Goal: Task Accomplishment & Management: Use online tool/utility

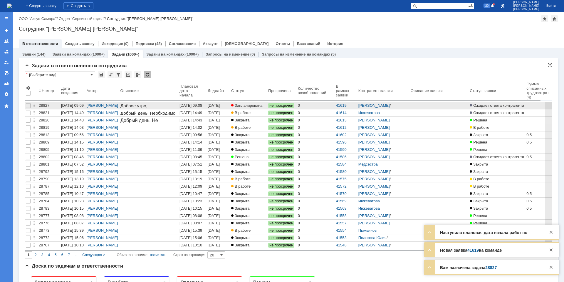
click at [219, 105] on div "[DATE] 09:08" at bounding box center [214, 107] width 13 height 9
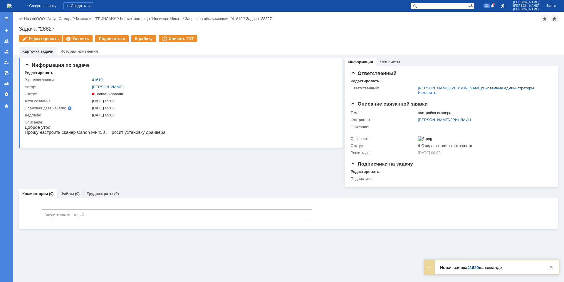
click at [142, 43] on div "Редактировать Удалить Подписаться В работу Списать ТЗТ" at bounding box center [288, 41] width 539 height 12
click at [144, 38] on div "В работу" at bounding box center [143, 38] width 25 height 7
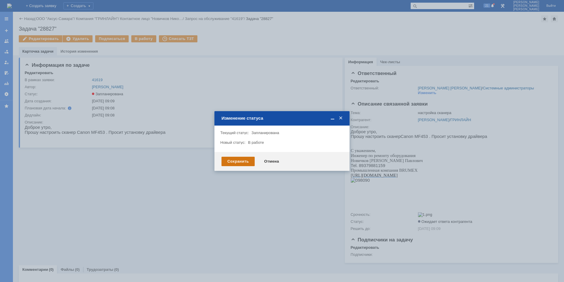
click at [242, 162] on div "Сохранить" at bounding box center [237, 161] width 33 height 9
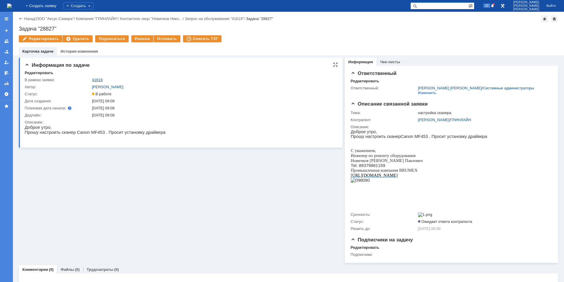
click at [95, 78] on link "41619" at bounding box center [97, 80] width 11 height 4
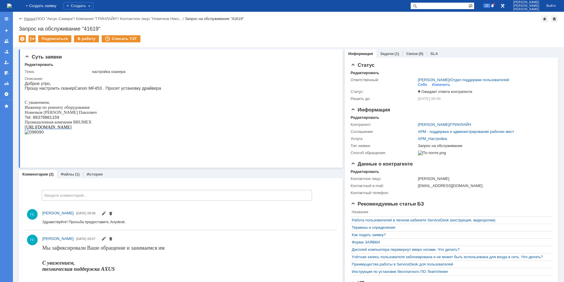
click at [31, 18] on link "Назад" at bounding box center [29, 18] width 11 height 4
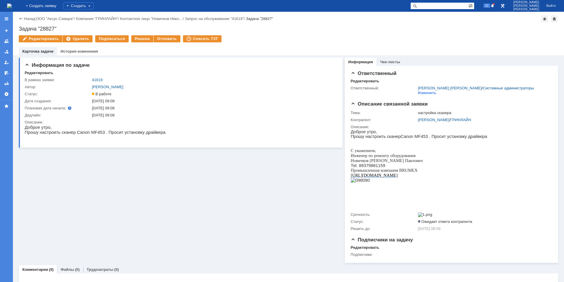
click at [31, 18] on link "Назад" at bounding box center [29, 18] width 11 height 4
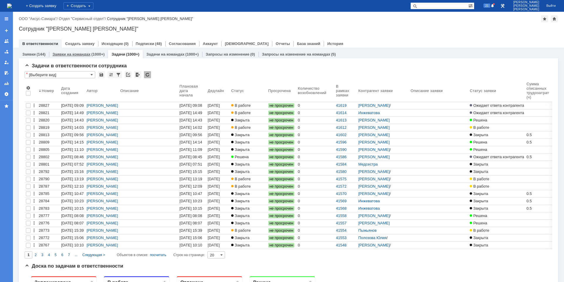
click at [93, 53] on div "(1000+)" at bounding box center [97, 54] width 13 height 4
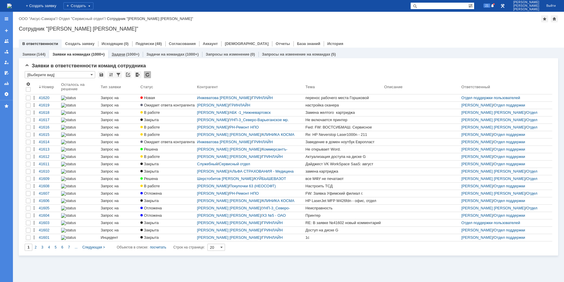
click at [123, 55] on link "Задачи" at bounding box center [119, 54] width 14 height 4
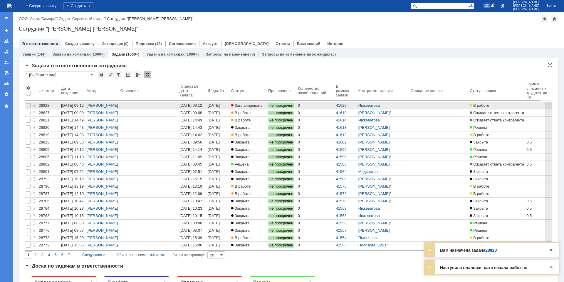
click at [221, 104] on div "[DATE] 09:12" at bounding box center [214, 107] width 13 height 9
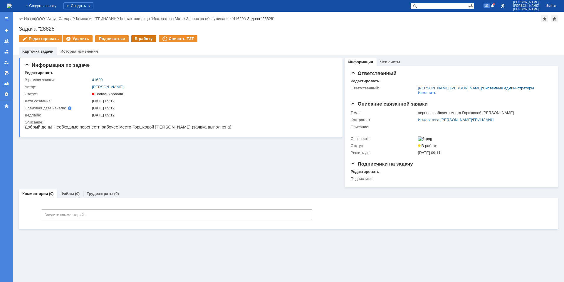
click at [134, 41] on div "В работу" at bounding box center [143, 38] width 25 height 7
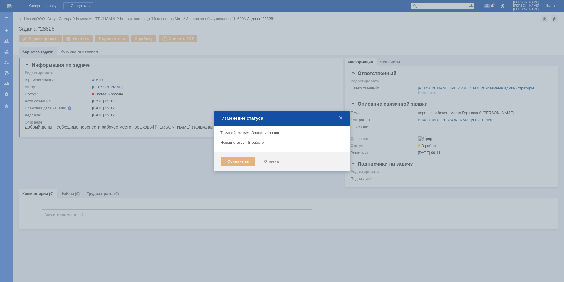
click at [227, 161] on div "Сохранить" at bounding box center [237, 161] width 33 height 9
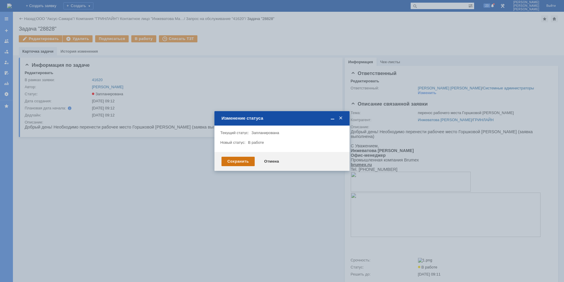
click at [232, 160] on div "Сохранить" at bounding box center [237, 161] width 33 height 9
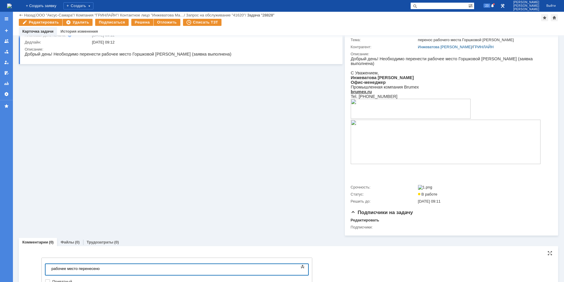
click at [51, 268] on body "рабочее место перенесено" at bounding box center [93, 269] width 88 height 10
copy div "Был совершен выезд на территорию заказчика, рабочее место перенесено"
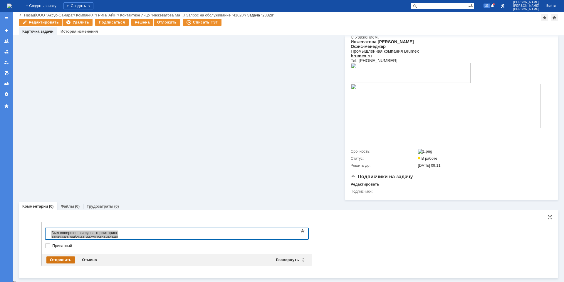
click at [64, 262] on div "Отправить" at bounding box center [60, 259] width 28 height 7
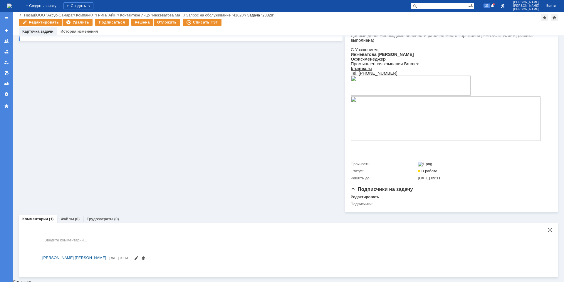
scroll to position [78, 0]
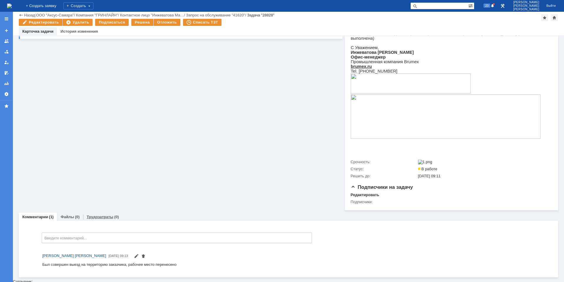
click at [97, 216] on div "Трудозатраты (0)" at bounding box center [102, 216] width 39 height 9
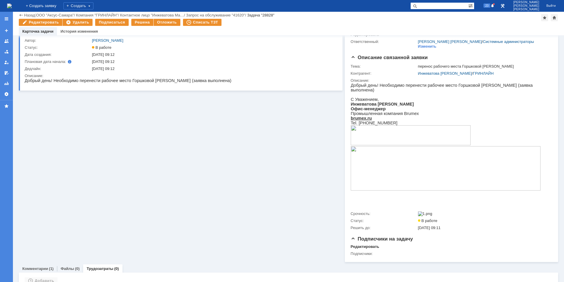
scroll to position [46, 0]
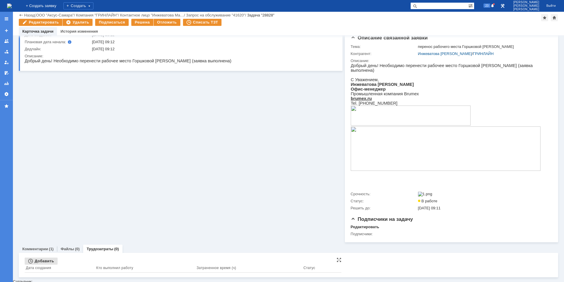
click at [44, 264] on div "Добавить" at bounding box center [41, 260] width 33 height 7
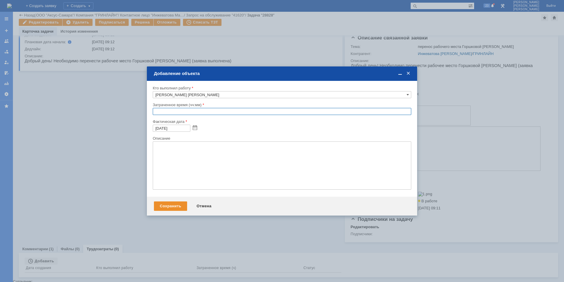
click at [156, 113] on input "text" at bounding box center [282, 111] width 258 height 7
type input "00:30"
click at [179, 154] on textarea at bounding box center [282, 165] width 258 height 48
paste textarea "Был совершен выезд на территорию заказчика, рабочее место перенесено"
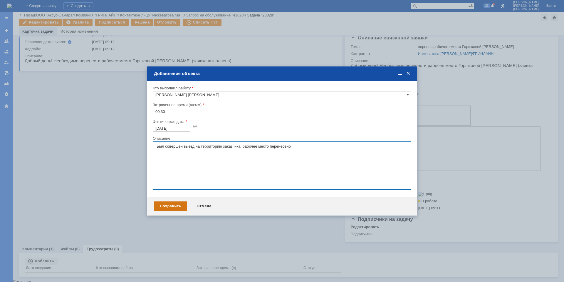
type textarea "Был совершен выезд на территорию заказчика, рабочее место перенесено"
click at [169, 202] on div "Сохранить" at bounding box center [170, 205] width 33 height 9
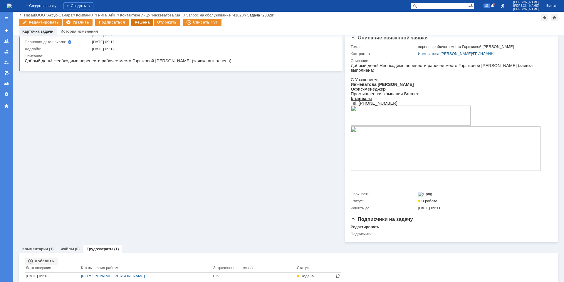
click at [142, 20] on div "Решена" at bounding box center [142, 22] width 22 height 7
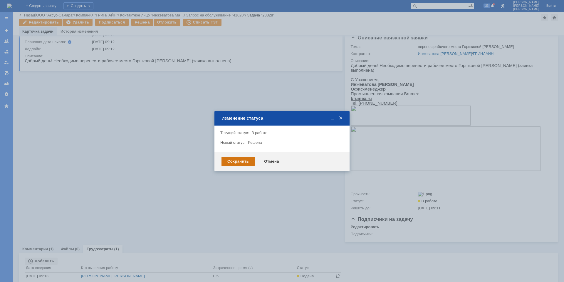
click at [238, 160] on div "Сохранить" at bounding box center [237, 161] width 33 height 9
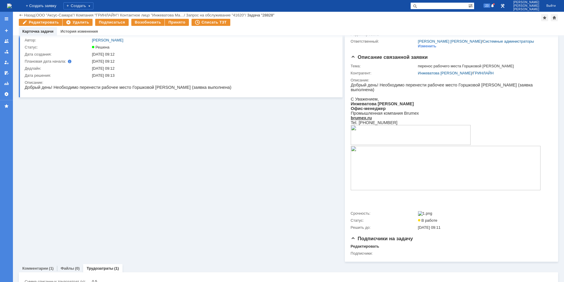
scroll to position [0, 0]
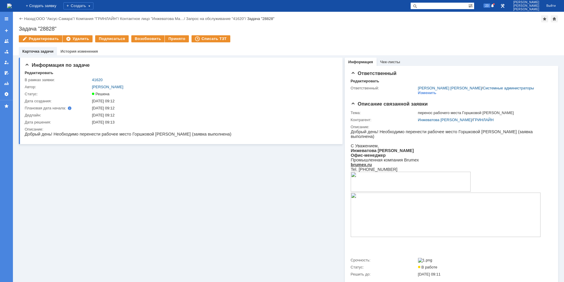
click at [12, 6] on img at bounding box center [9, 6] width 5 height 5
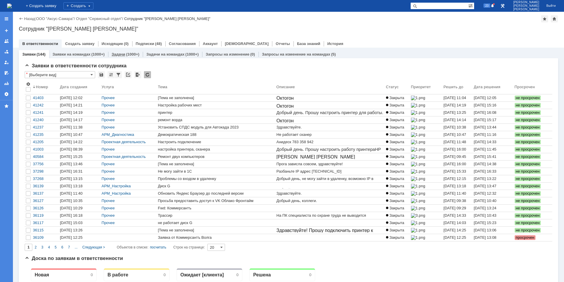
click at [115, 51] on div "Задачи (1000+)" at bounding box center [125, 54] width 35 height 9
